Goal: Information Seeking & Learning: Find specific fact

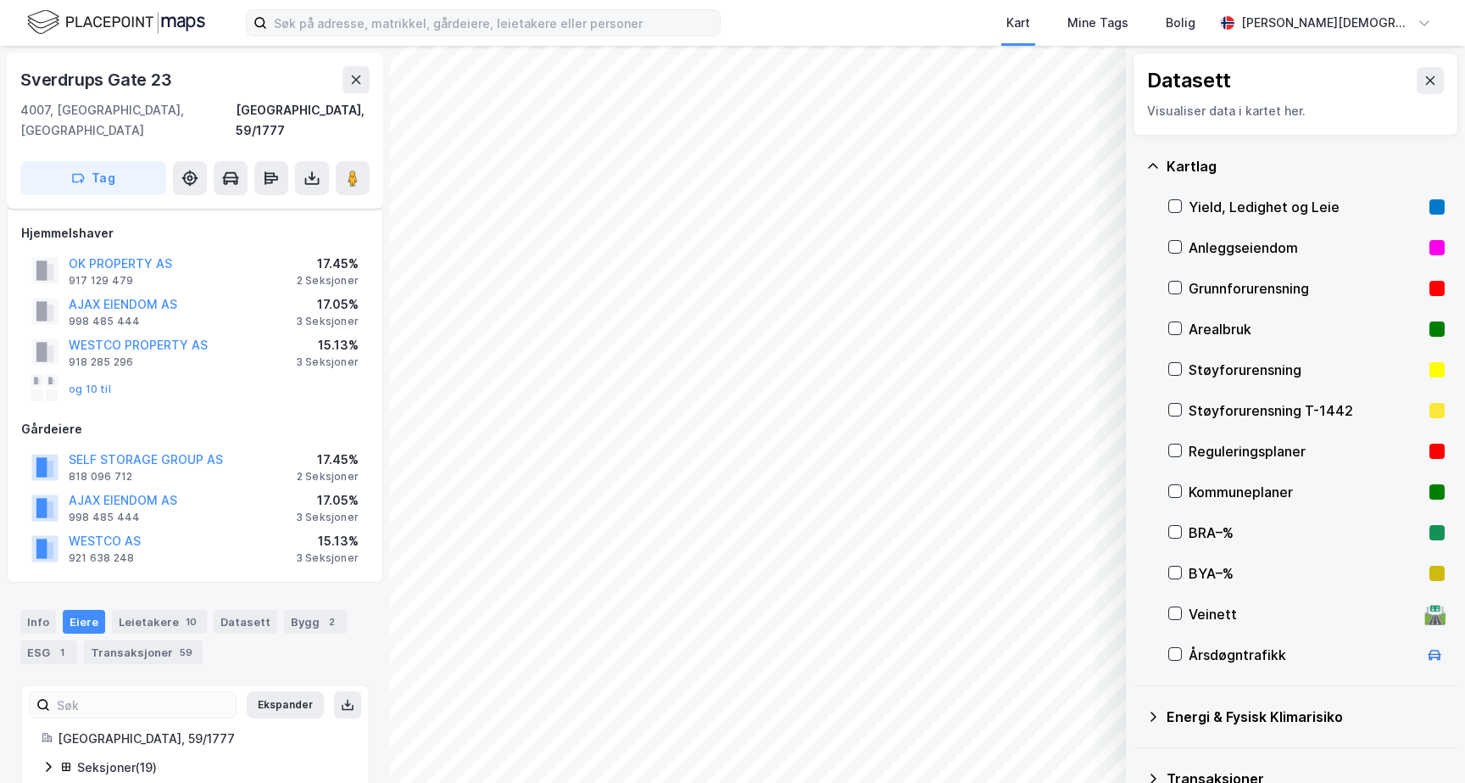
scroll to position [18, 0]
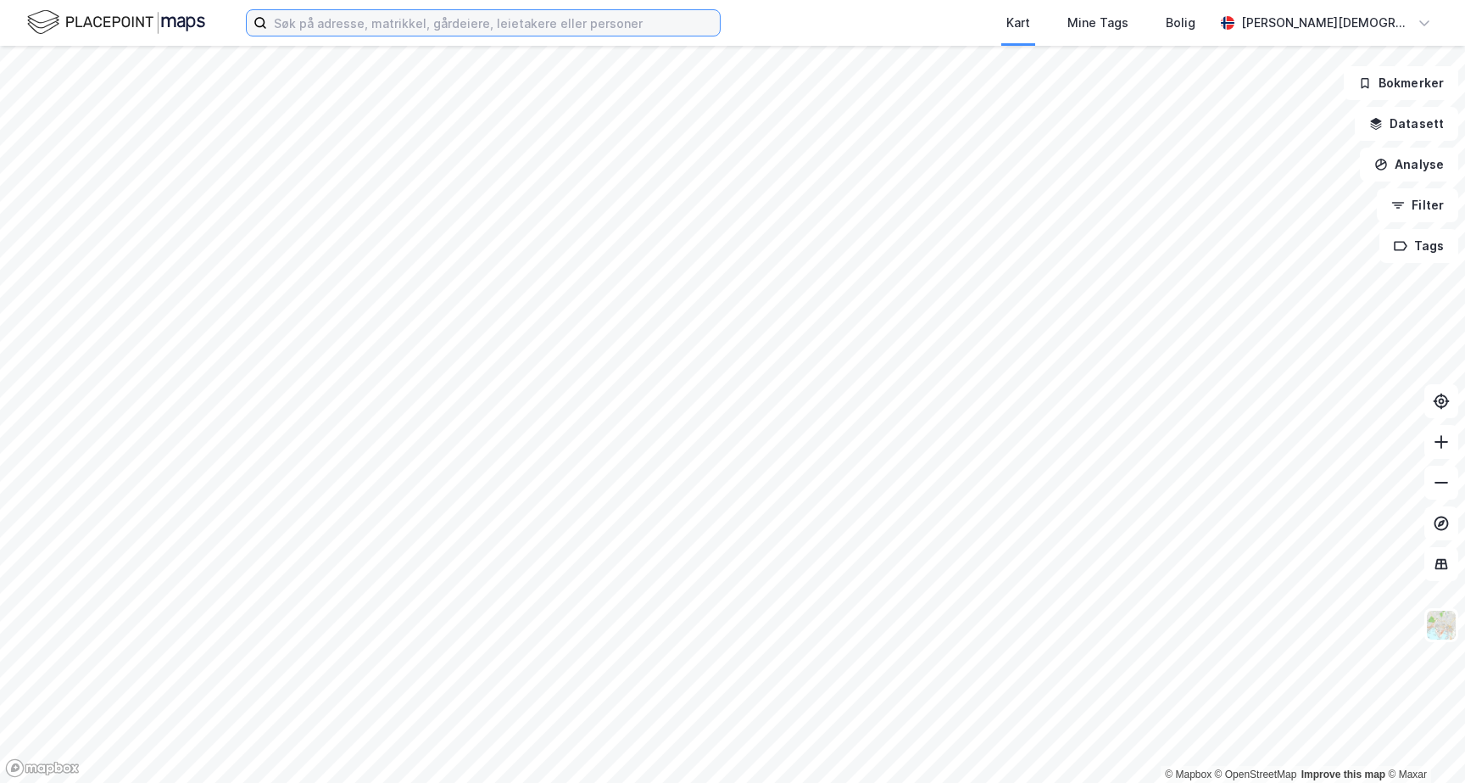
click at [390, 26] on input at bounding box center [493, 22] width 453 height 25
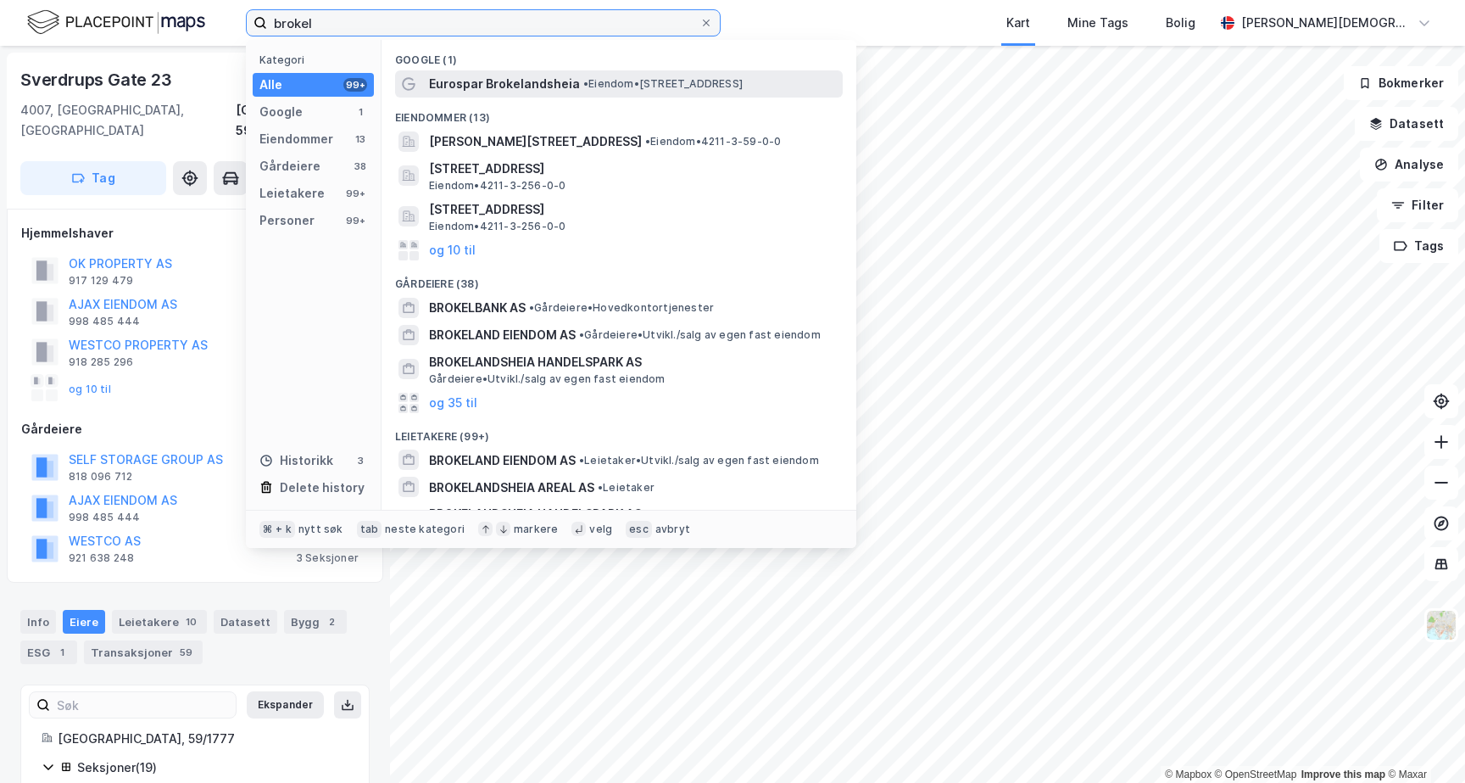
type input "brokel"
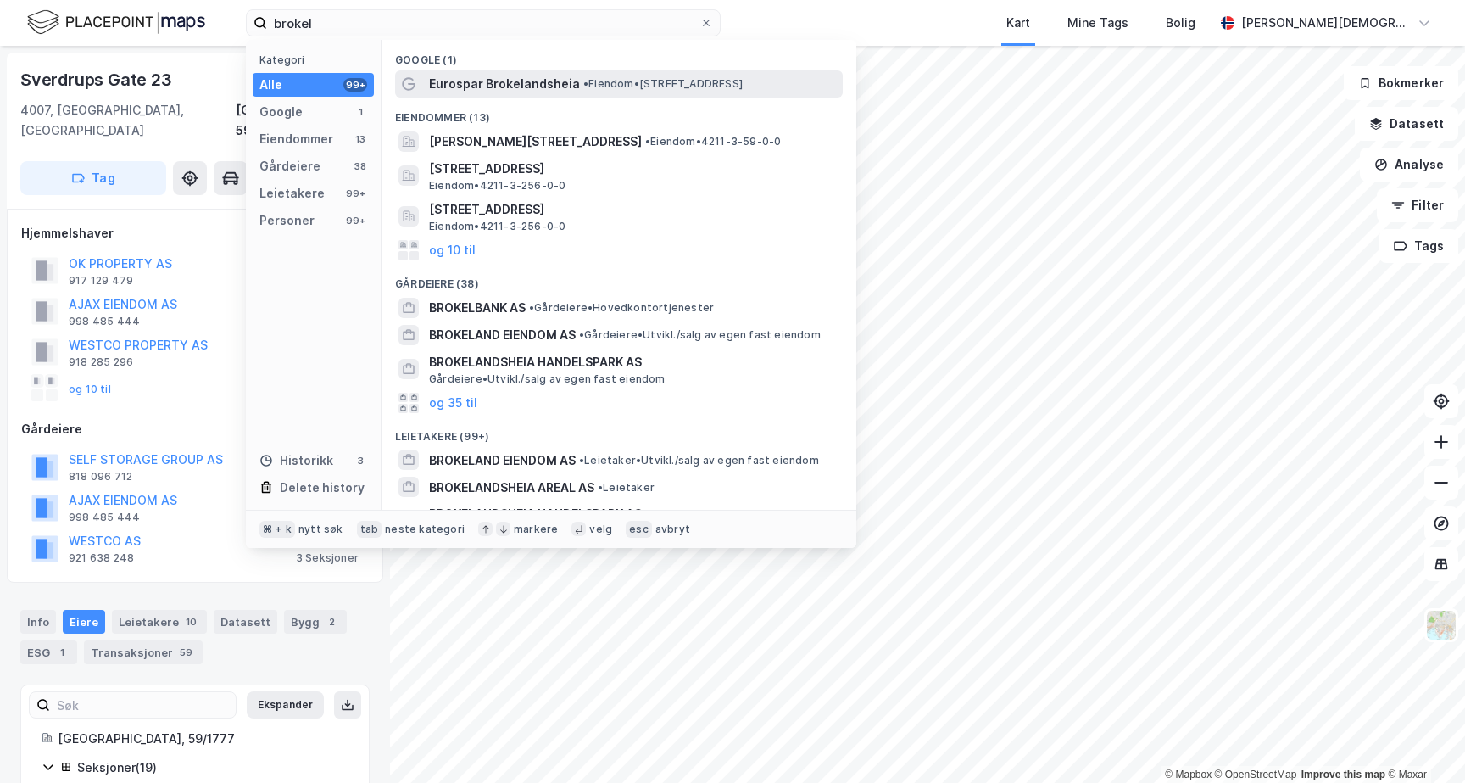
click at [566, 95] on div "Eurospar Brokelandsheia • Eiendom • Brokelandsheia 20, 4993 Sundebru" at bounding box center [619, 83] width 448 height 27
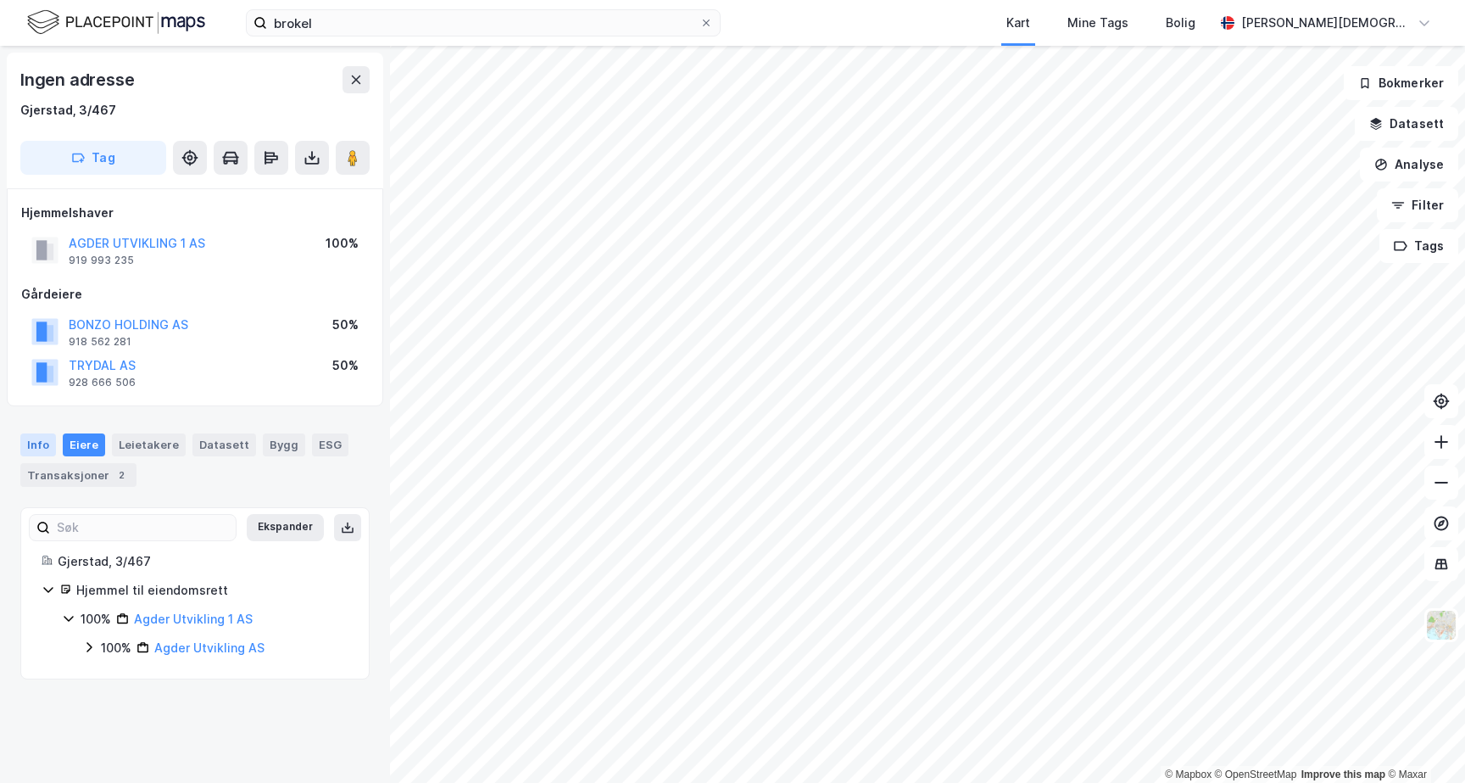
click at [31, 446] on div "Info" at bounding box center [38, 444] width 36 height 22
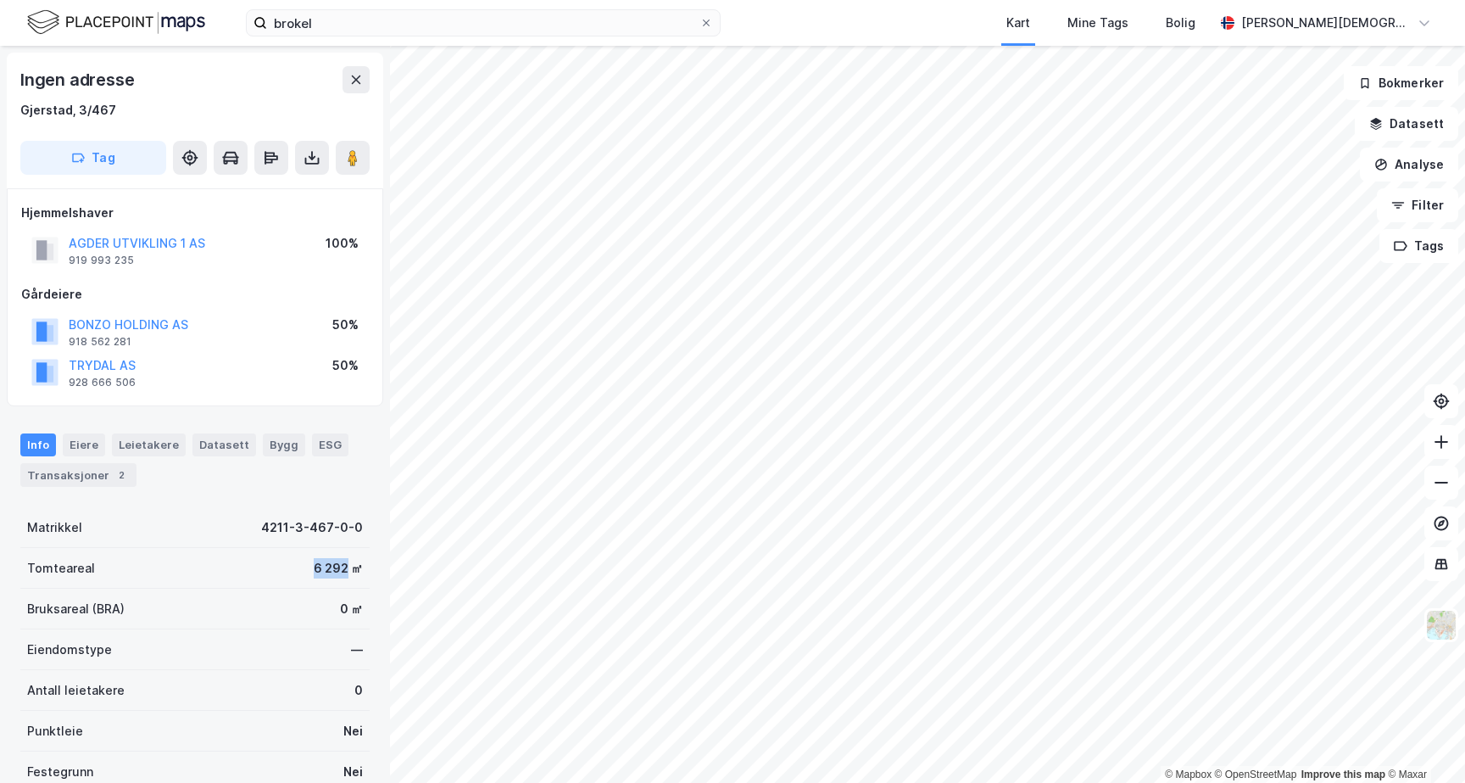
drag, startPoint x: 315, startPoint y: 564, endPoint x: 346, endPoint y: 572, distance: 31.7
click at [346, 572] on div "6 292 ㎡" at bounding box center [338, 568] width 49 height 20
copy div "6 292"
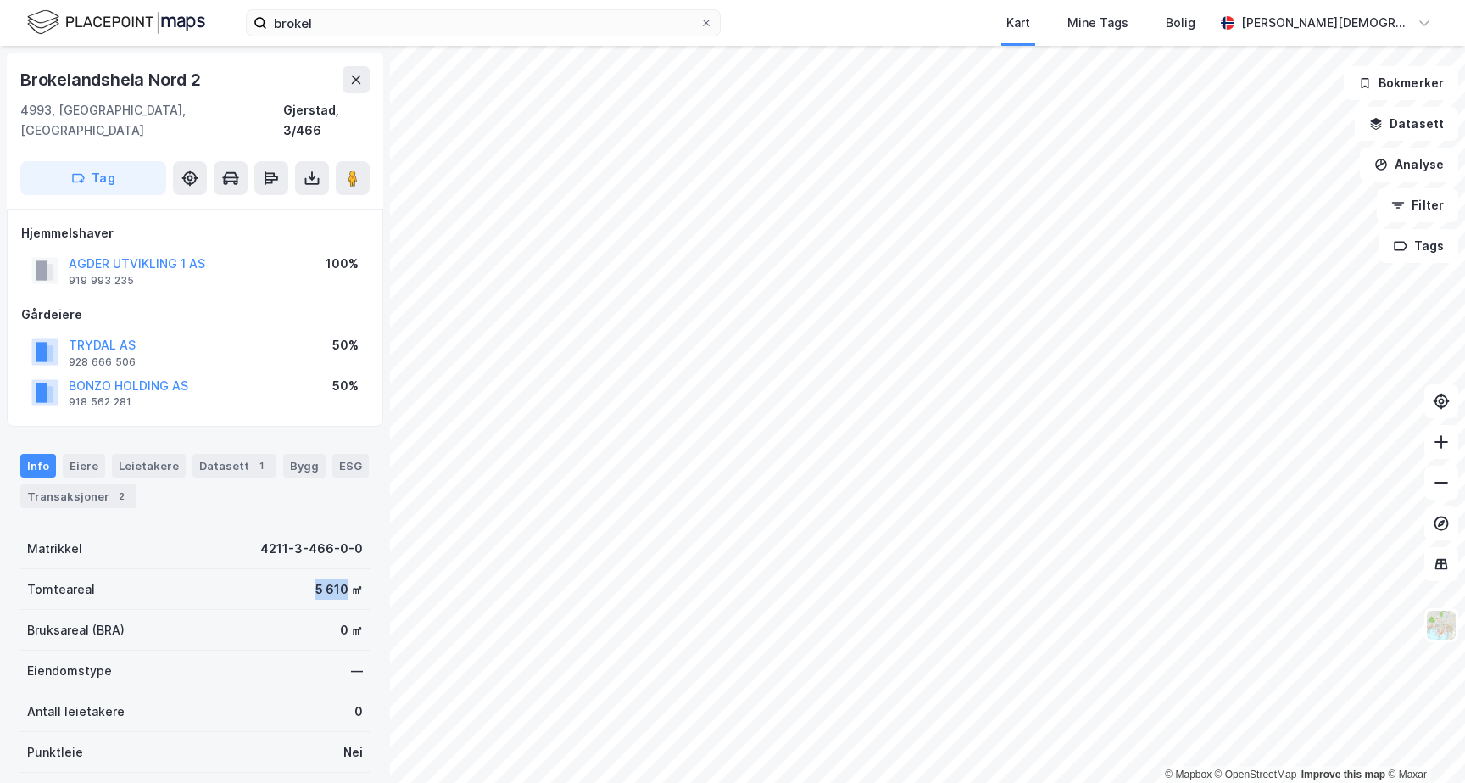
drag, startPoint x: 315, startPoint y: 566, endPoint x: 346, endPoint y: 572, distance: 31.3
click at [346, 579] on div "5 610 ㎡" at bounding box center [338, 589] width 47 height 20
copy div "5 610"
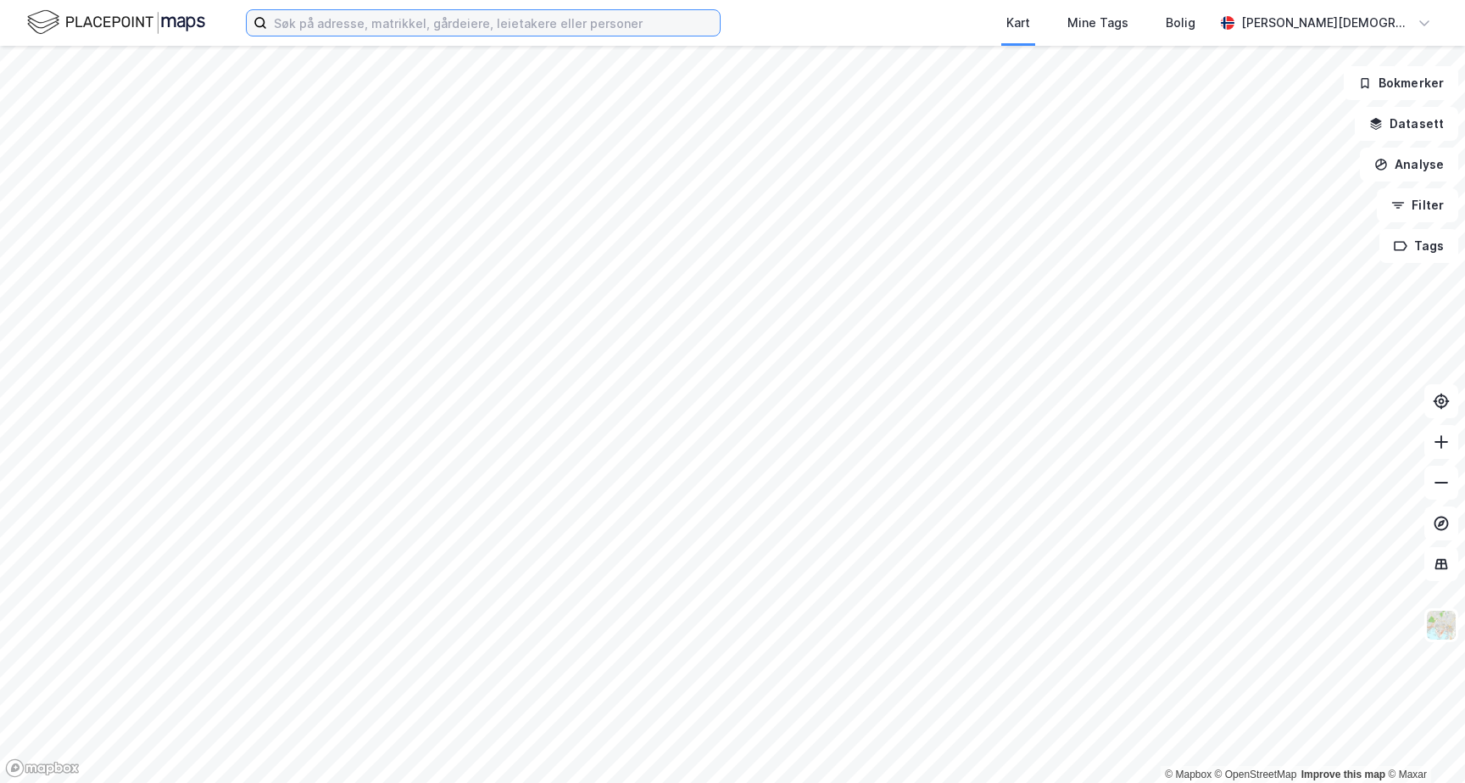
click at [487, 31] on input at bounding box center [493, 22] width 453 height 25
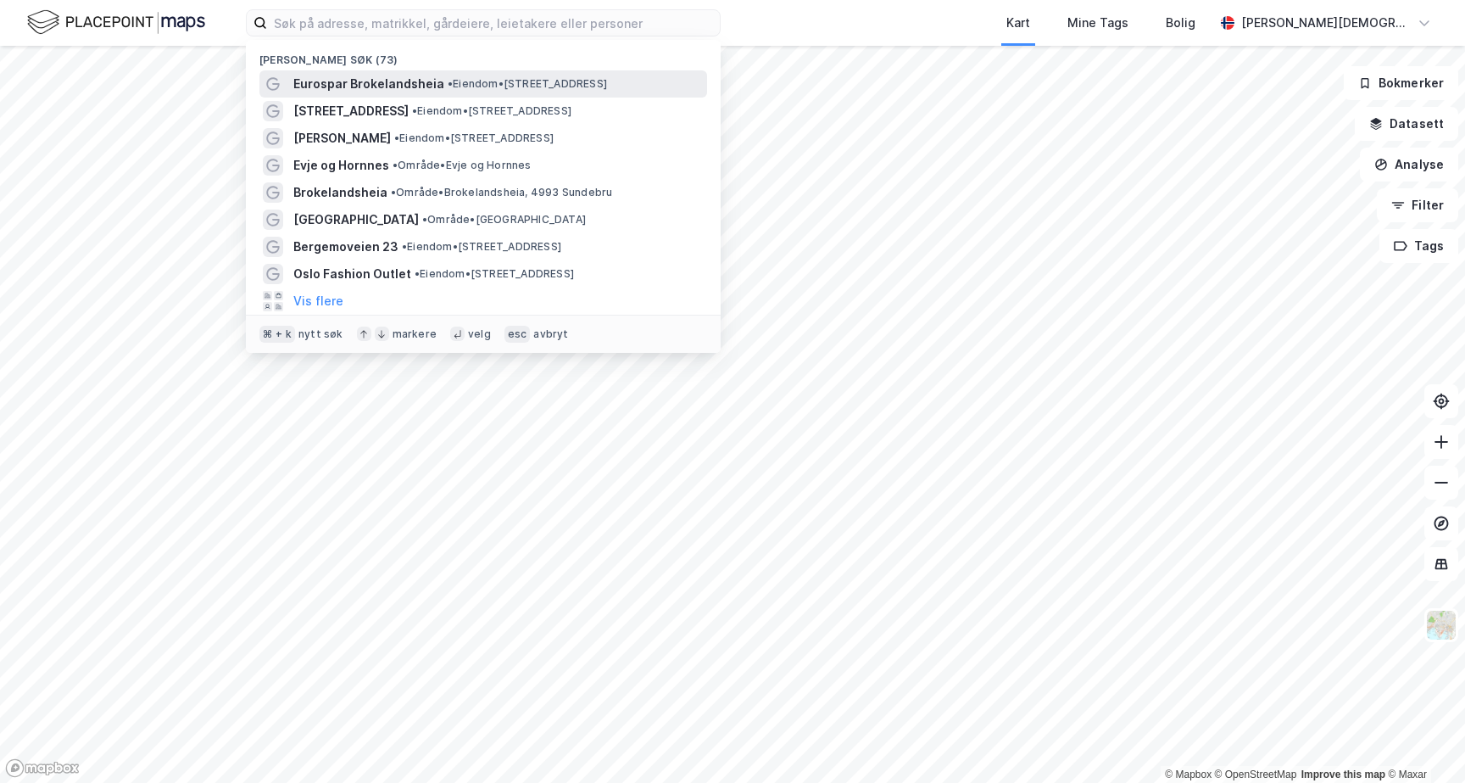
click at [399, 90] on span "Eurospar Brokelandsheia" at bounding box center [368, 84] width 151 height 20
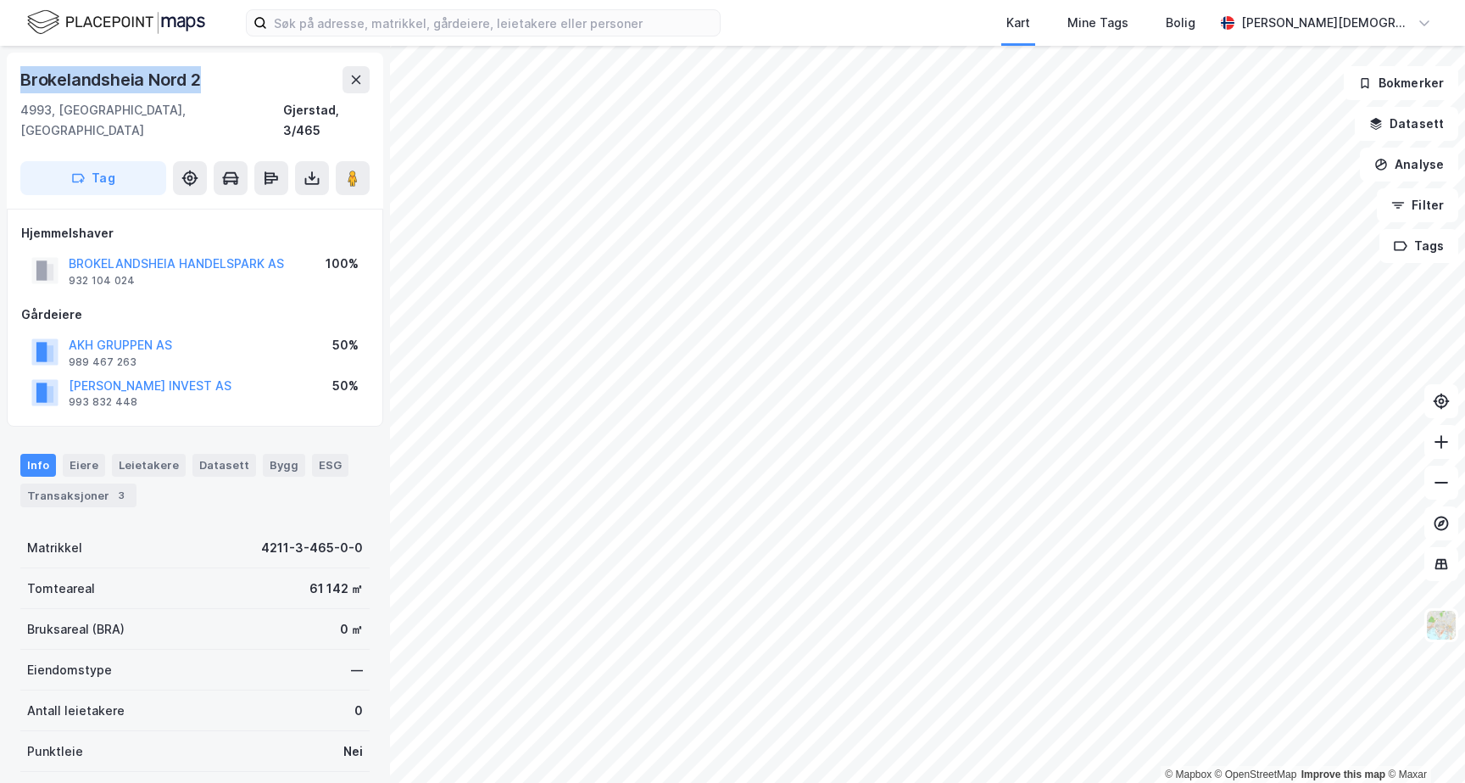
drag, startPoint x: 24, startPoint y: 79, endPoint x: 214, endPoint y: 87, distance: 190.1
click at [214, 88] on div "Brokelandsheia Nord 2" at bounding box center [194, 79] width 349 height 27
copy div "Brokelandsheia Nord 2"
